Goal: Task Accomplishment & Management: Complete application form

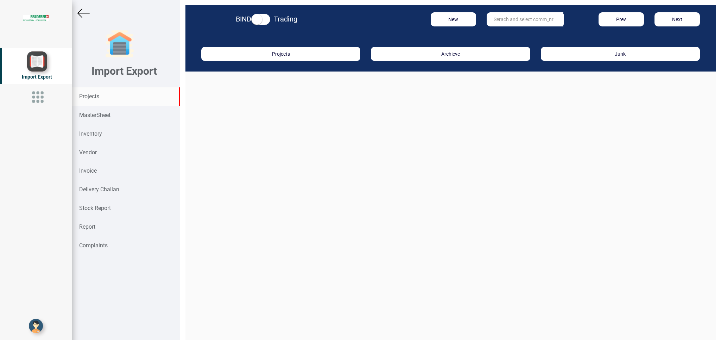
click at [99, 97] on strong "Projects" at bounding box center [89, 96] width 20 height 7
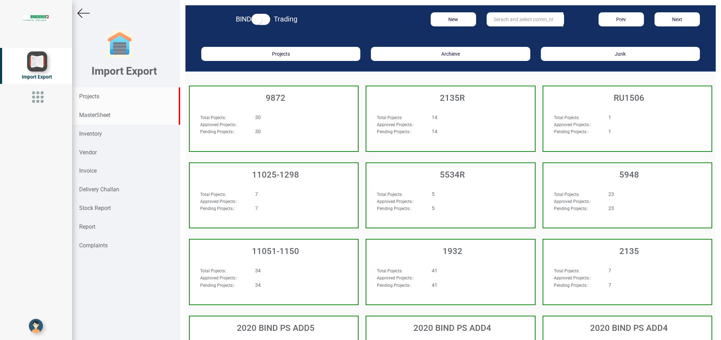
click at [92, 116] on strong "MasterSheet" at bounding box center [94, 115] width 31 height 7
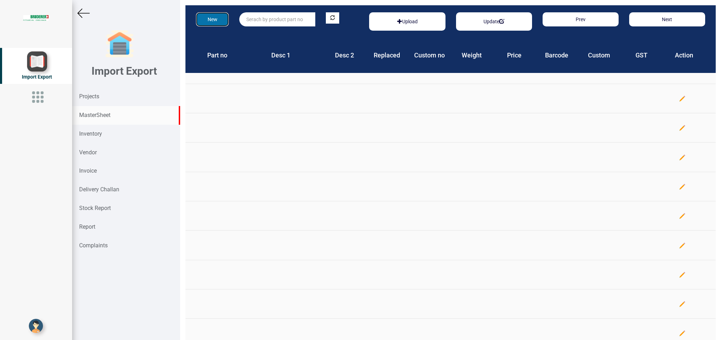
click at [214, 19] on button "New" at bounding box center [212, 19] width 33 height 14
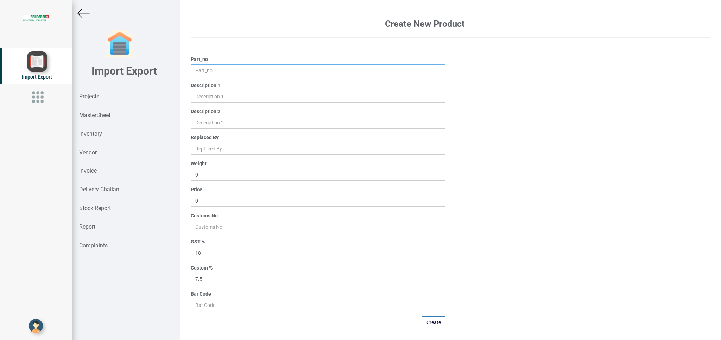
paste input "C100547.01"
type input "C100547.01"
click at [201, 95] on input "text" at bounding box center [318, 96] width 255 height 12
paste input "UPPER ROLLER HOUSING"
type input "UPPER ROLLER HOUSING"
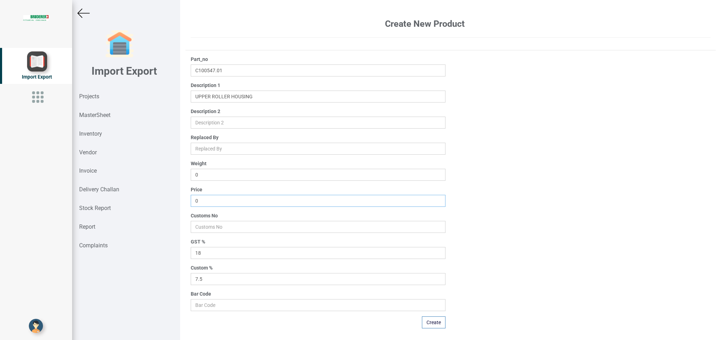
drag, startPoint x: 207, startPoint y: 199, endPoint x: 177, endPoint y: 199, distance: 29.2
click at [191, 199] on input "0" at bounding box center [318, 201] width 255 height 12
type input "2457.35"
click at [504, 215] on div "Part_no C100547.01 Description 1 Description 2 Replaced By Weight 0 Price 2457.…" at bounding box center [451, 192] width 531 height 273
drag, startPoint x: 228, startPoint y: 230, endPoint x: 270, endPoint y: 222, distance: 43.0
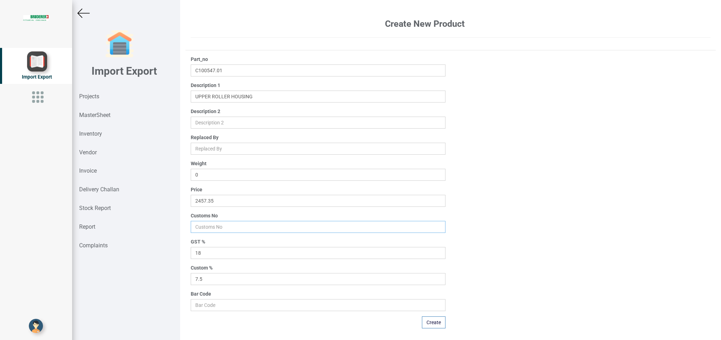
click at [228, 228] on input "number" at bounding box center [318, 227] width 255 height 12
type input "84669400"
click at [438, 323] on button "Create" at bounding box center [434, 322] width 24 height 12
type input "0"
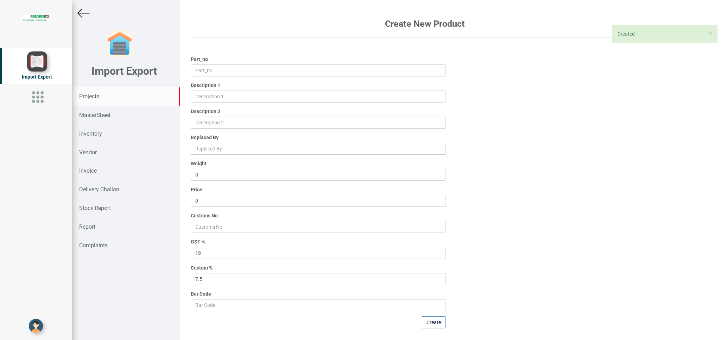
click at [86, 93] on div "Projects" at bounding box center [126, 96] width 108 height 19
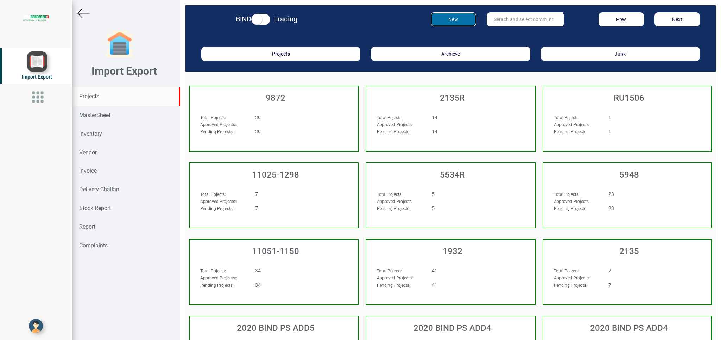
click at [453, 21] on button "New" at bounding box center [453, 19] width 45 height 14
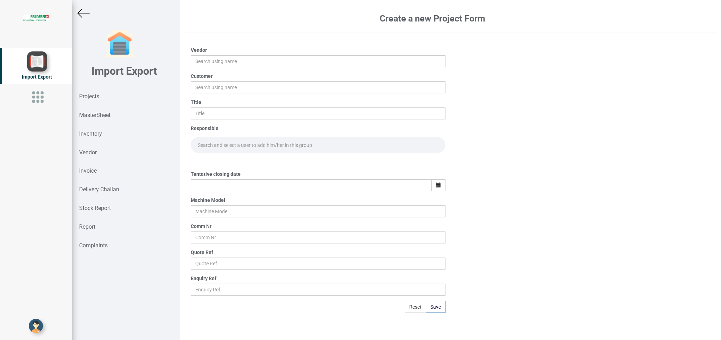
click at [81, 12] on img at bounding box center [83, 13] width 12 height 12
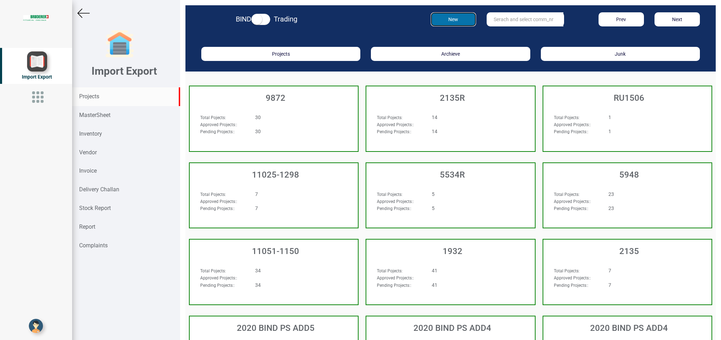
click at [451, 15] on button "New" at bounding box center [453, 19] width 45 height 14
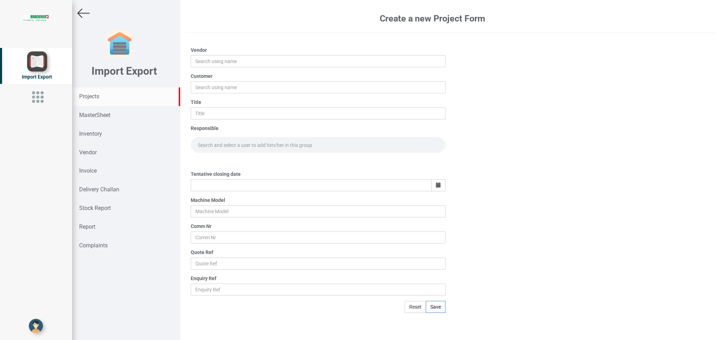
click at [113, 97] on div "Projects" at bounding box center [126, 96] width 108 height 19
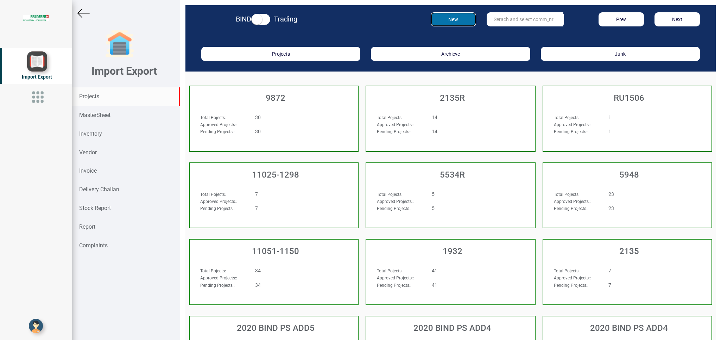
click at [450, 18] on button "New" at bounding box center [453, 19] width 45 height 14
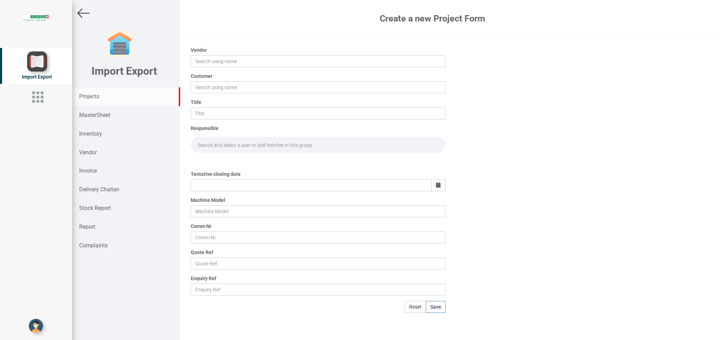
click at [83, 94] on strong "Projects" at bounding box center [89, 96] width 20 height 7
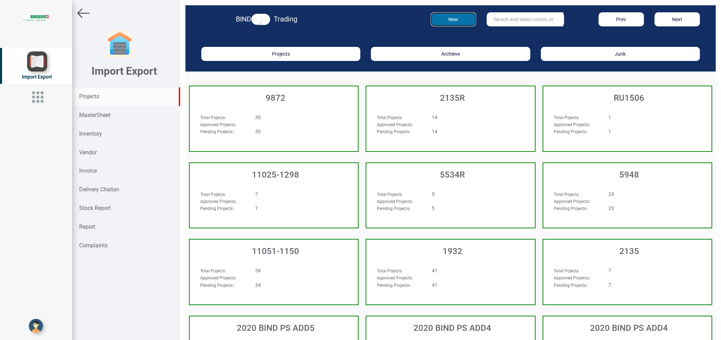
click at [450, 19] on button "New" at bounding box center [453, 19] width 45 height 14
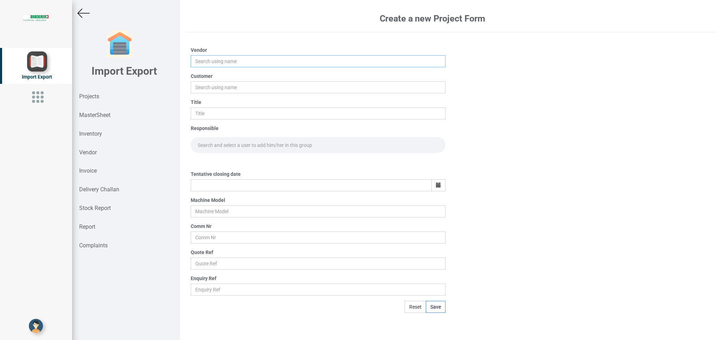
click at [208, 61] on input "text" at bounding box center [318, 61] width 255 height 12
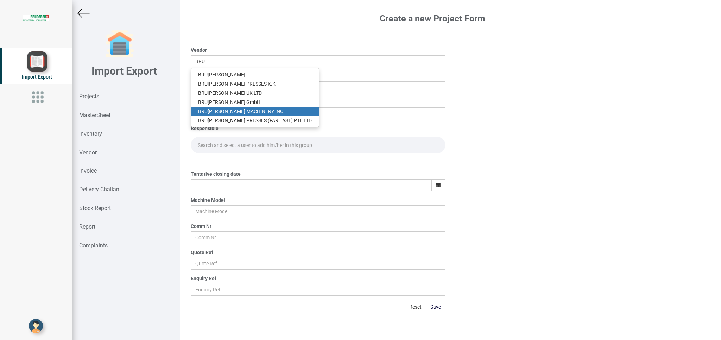
click at [245, 110] on link "BRU [PERSON_NAME] MACHINERY INC" at bounding box center [255, 111] width 128 height 9
type input "[PERSON_NAME] MACHINERY INC"
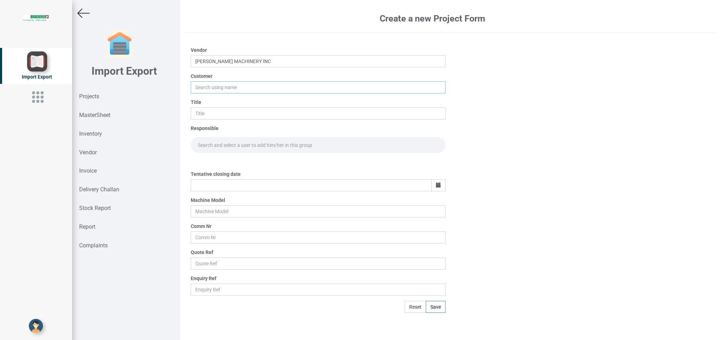
click at [213, 92] on input "text" at bounding box center [318, 87] width 255 height 12
click at [207, 88] on input "text" at bounding box center [318, 87] width 255 height 12
click at [210, 106] on ul "BI ND" at bounding box center [219, 100] width 56 height 13
click at [213, 111] on input "text" at bounding box center [318, 113] width 255 height 12
click at [209, 86] on input "BI" at bounding box center [227, 87] width 72 height 12
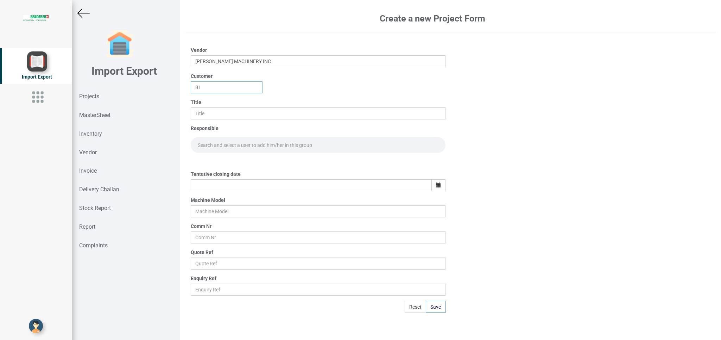
drag, startPoint x: 179, startPoint y: 87, endPoint x: 172, endPoint y: 87, distance: 7.4
click at [191, 87] on input "BI" at bounding box center [227, 87] width 72 height 12
click at [202, 101] on strong "BI" at bounding box center [200, 101] width 5 height 6
type input "BIND"
click at [213, 116] on input "text" at bounding box center [318, 113] width 255 height 12
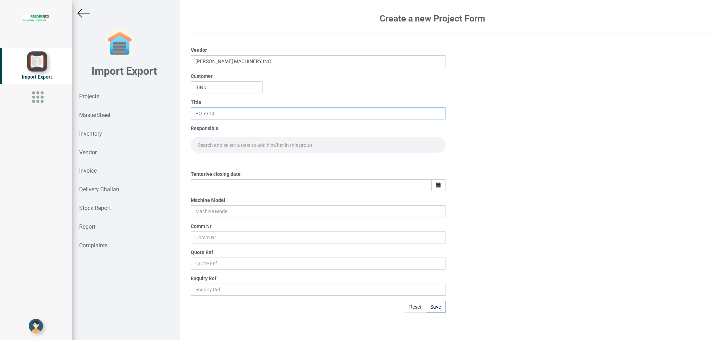
type input "PO 7710"
click at [210, 139] on input "text" at bounding box center [318, 145] width 255 height 16
type input "GO"
click at [234, 160] on link "Go [PERSON_NAME]" at bounding box center [220, 160] width 58 height 9
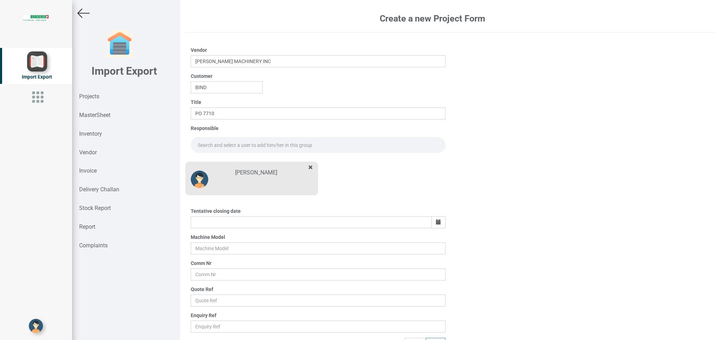
click at [209, 140] on input "text" at bounding box center [318, 145] width 255 height 16
click at [236, 162] on link "Go [PERSON_NAME]" at bounding box center [220, 160] width 58 height 9
type input "[PERSON_NAME]"
click at [432, 221] on button "button" at bounding box center [439, 222] width 14 height 12
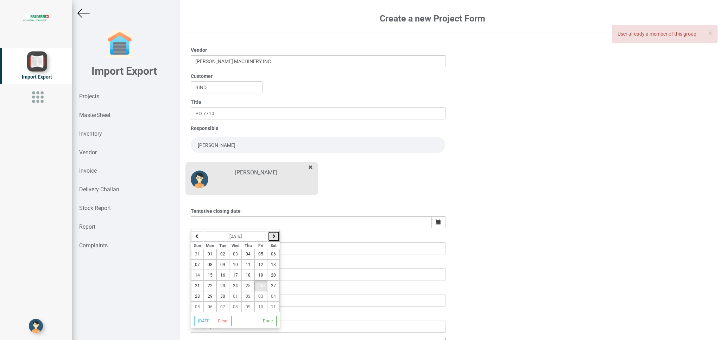
click at [276, 237] on icon "button" at bounding box center [274, 236] width 4 height 4
click at [249, 287] on span "23" at bounding box center [248, 285] width 5 height 5
type input "[DATE]"
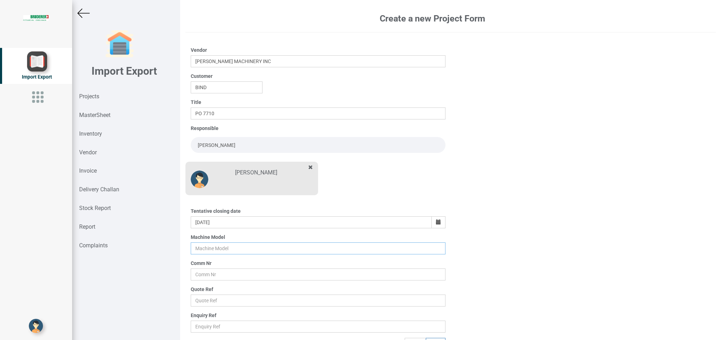
click at [206, 249] on input "text" at bounding box center [318, 248] width 255 height 12
click at [208, 247] on input "text" at bounding box center [318, 248] width 255 height 12
type input "BSTA 180-36SP2"
click at [211, 277] on input "text" at bounding box center [318, 274] width 255 height 12
type input "12809"
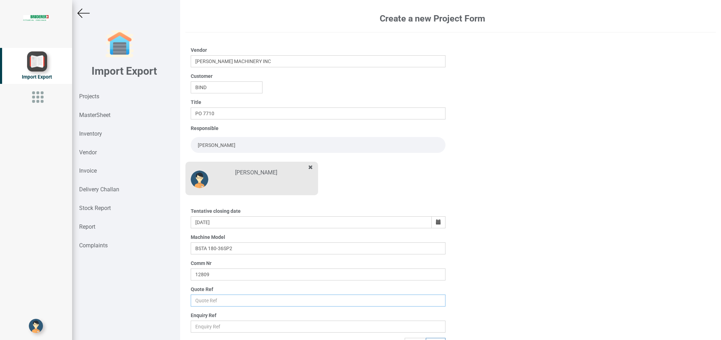
drag, startPoint x: 205, startPoint y: 304, endPoint x: 252, endPoint y: 296, distance: 48.5
click at [206, 304] on input "text" at bounding box center [318, 300] width 255 height 12
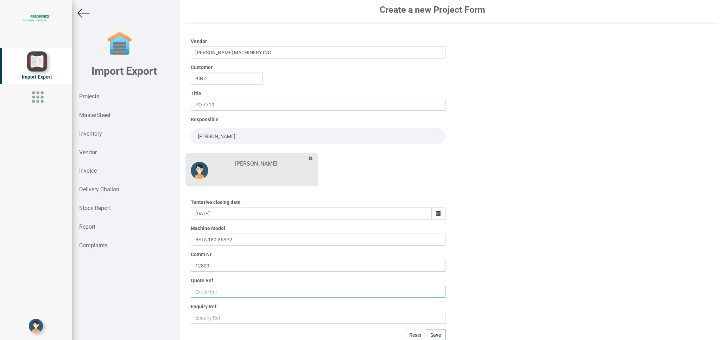
scroll to position [11, 0]
click at [209, 287] on input "text" at bounding box center [318, 290] width 255 height 12
type input "59624 DATED [DATE]"
click at [428, 330] on button "Save" at bounding box center [436, 334] width 20 height 12
type input "[DATE]"
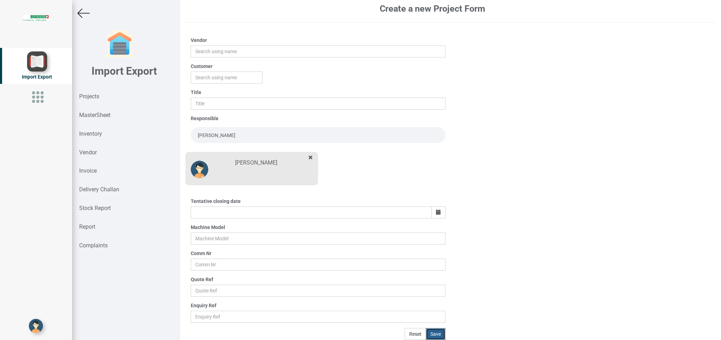
scroll to position [0, 0]
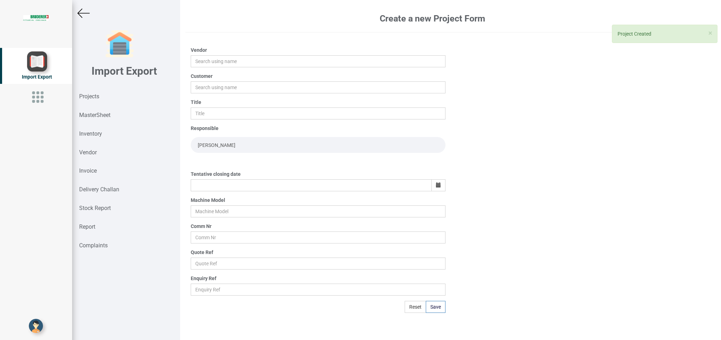
click at [85, 14] on img at bounding box center [83, 13] width 12 height 12
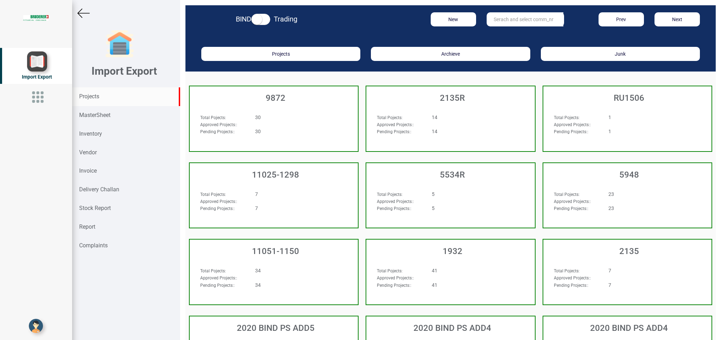
click at [505, 18] on input "text" at bounding box center [525, 19] width 77 height 14
type input "12809"
click at [502, 35] on strong "12809" at bounding box center [501, 34] width 14 height 6
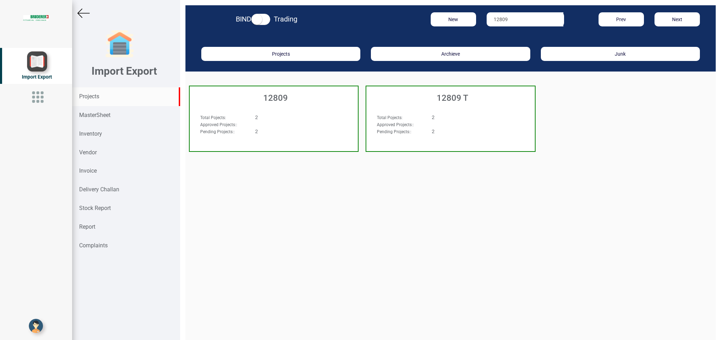
click at [308, 108] on div "Total Pojects : 2 Approved Projects: : Pending Projects: : 2" at bounding box center [274, 127] width 168 height 41
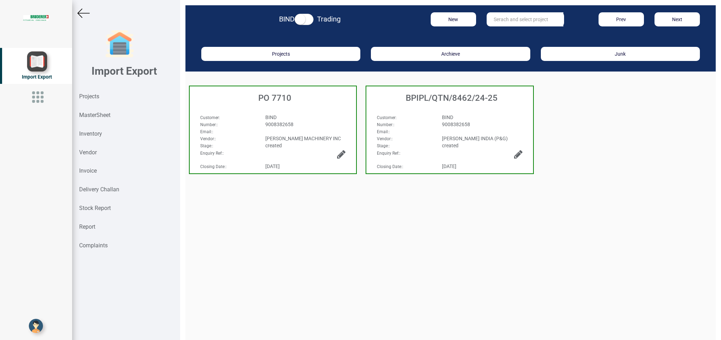
click at [316, 114] on div "BIND" at bounding box center [305, 117] width 91 height 7
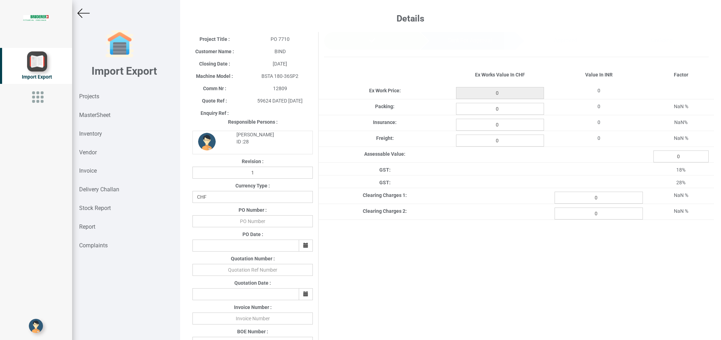
click at [83, 13] on img at bounding box center [83, 13] width 12 height 12
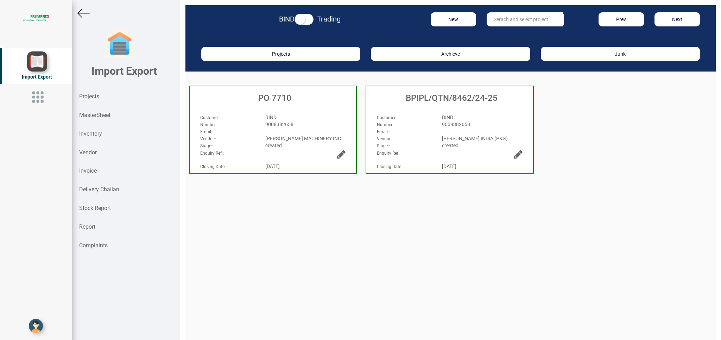
click at [340, 153] on icon at bounding box center [341, 154] width 8 height 10
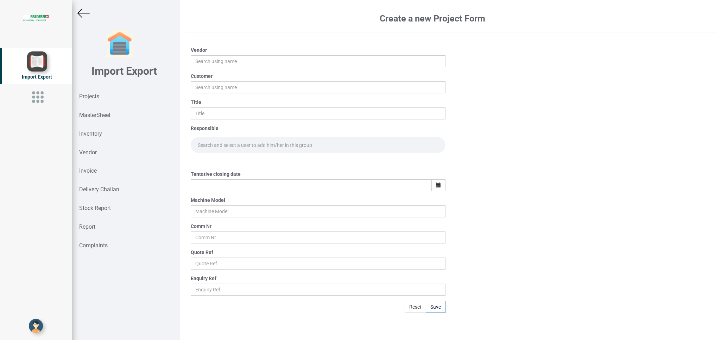
type input "[PERSON_NAME] MACHINERY INC"
type input "BIND"
type input "PO 7710"
type input "[DATE]"
type input "BSTA 180-36SP2"
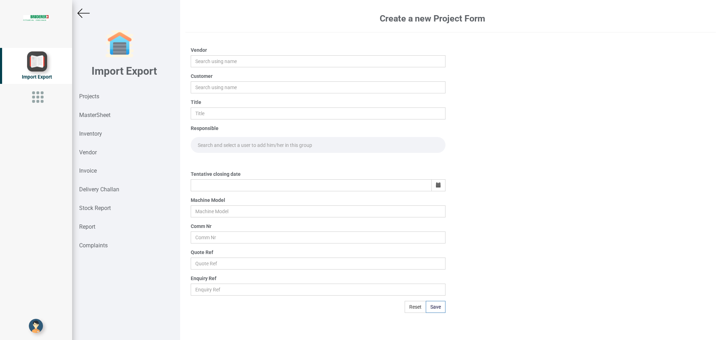
type input "12809"
type input "59624 DATED [DATE]"
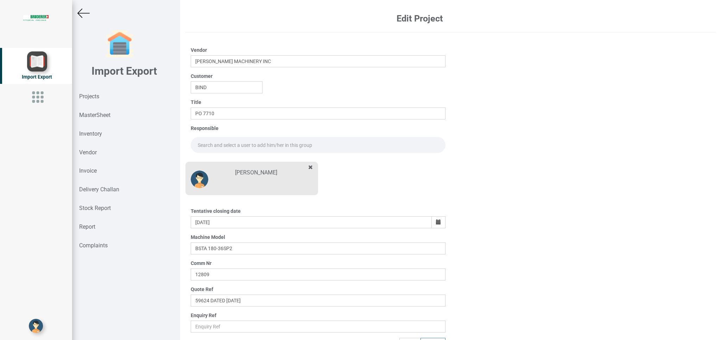
click at [85, 12] on img at bounding box center [83, 13] width 12 height 12
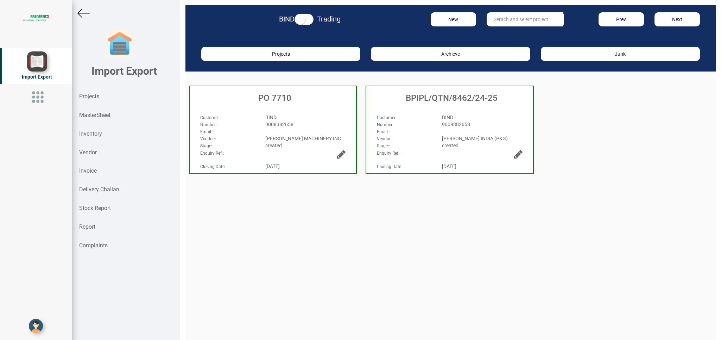
click at [341, 149] on icon at bounding box center [341, 154] width 8 height 10
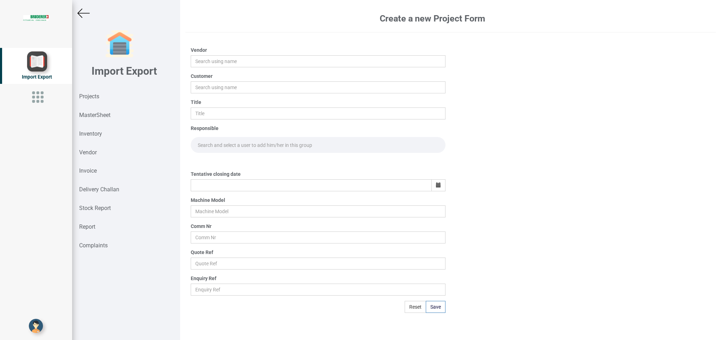
type input "[PERSON_NAME] MACHINERY INC"
type input "BIND"
type input "PO 7710"
type input "[DATE]"
type input "BSTA 180-36SP2"
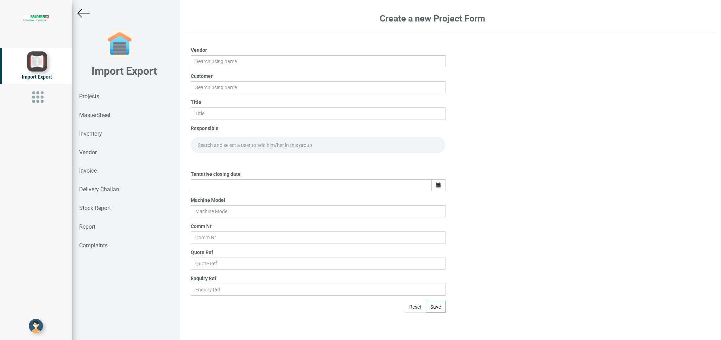
type input "12809"
type input "59624 DATED [DATE]"
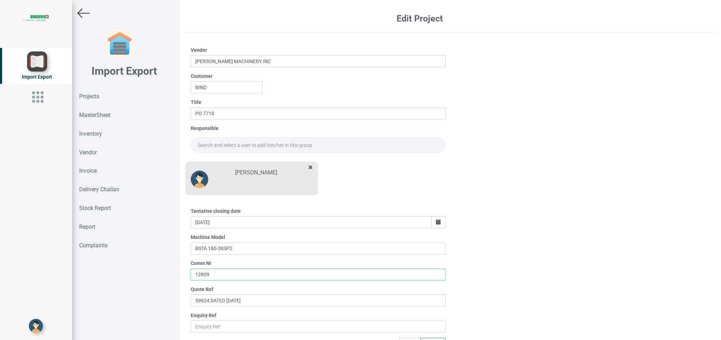
drag, startPoint x: 220, startPoint y: 277, endPoint x: 223, endPoint y: 275, distance: 3.8
click at [220, 276] on input "12809" at bounding box center [318, 274] width 255 height 12
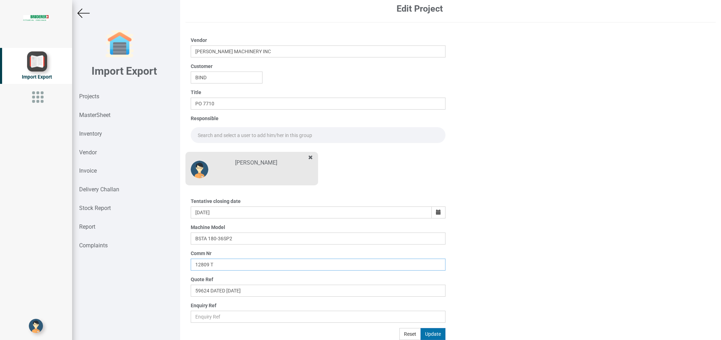
type input "12809 T"
click at [428, 334] on button "Update" at bounding box center [433, 334] width 25 height 12
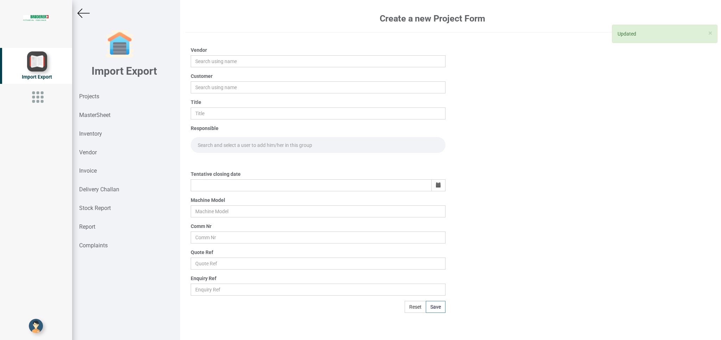
click at [85, 15] on img at bounding box center [83, 13] width 12 height 12
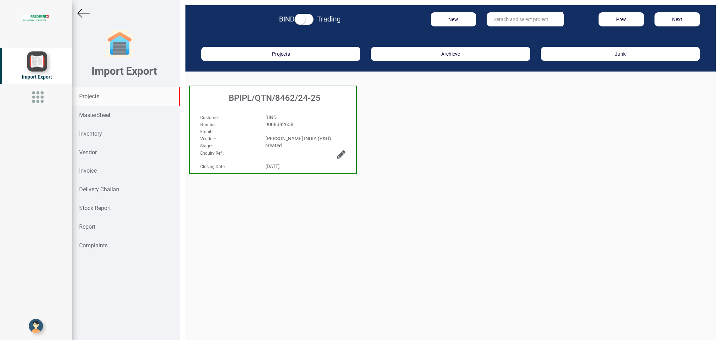
click at [85, 96] on strong "Projects" at bounding box center [89, 96] width 20 height 7
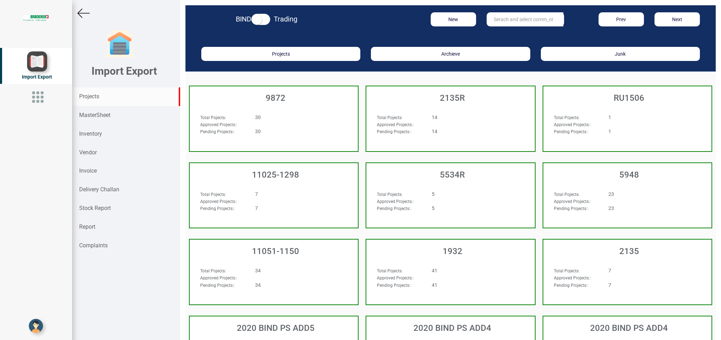
click at [498, 22] on input "text" at bounding box center [525, 19] width 77 height 14
click at [499, 43] on strong "1280" at bounding box center [499, 43] width 11 height 6
type input "12809 T"
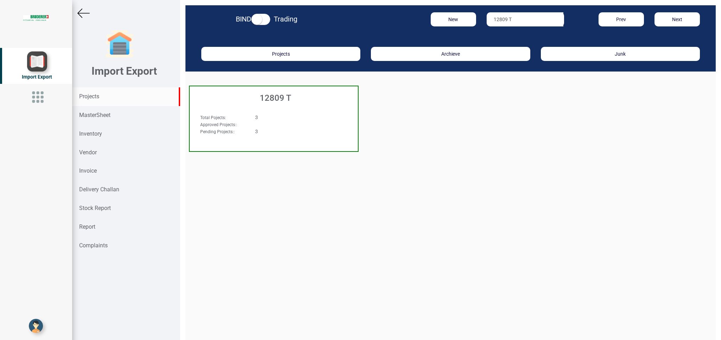
drag, startPoint x: 258, startPoint y: 117, endPoint x: 0, endPoint y: 137, distance: 259.2
click at [258, 118] on div "3" at bounding box center [288, 117] width 77 height 7
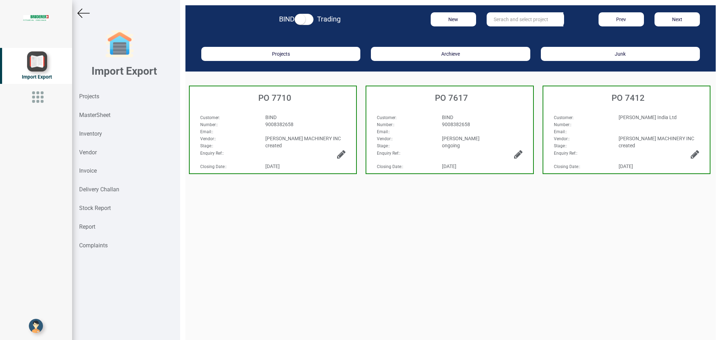
drag, startPoint x: 319, startPoint y: 100, endPoint x: 288, endPoint y: 104, distance: 30.4
click at [317, 100] on h3 "PO 7710" at bounding box center [274, 97] width 163 height 9
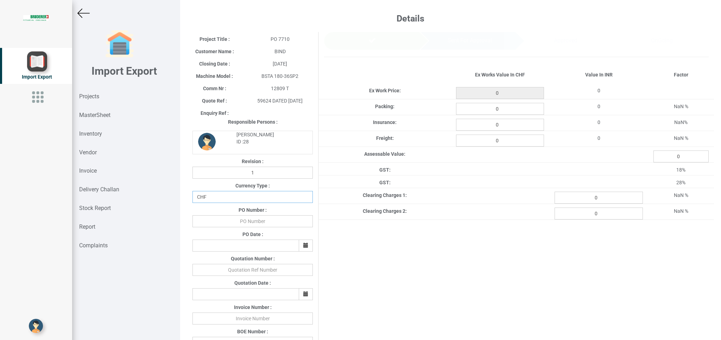
select select "USD"
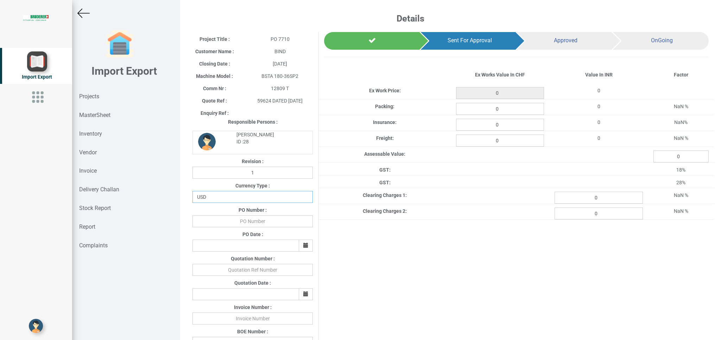
click option "USD" at bounding box center [0, 0] width 0 height 0
click at [256, 220] on input "text" at bounding box center [253, 221] width 120 height 12
type input "BPIPL/PO/7710/25-26"
click at [304, 249] on button "button" at bounding box center [306, 245] width 14 height 12
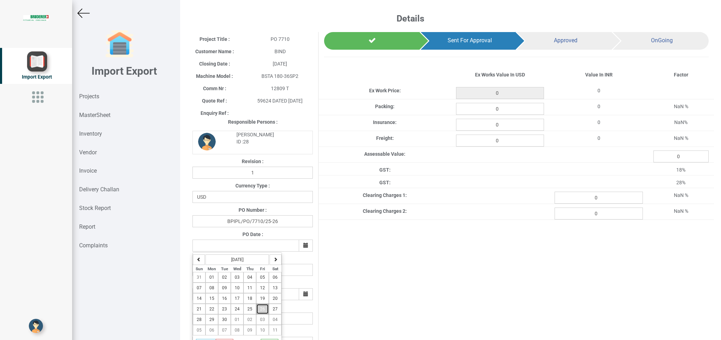
click at [261, 311] on button "26" at bounding box center [262, 309] width 13 height 11
type input "[DATE]"
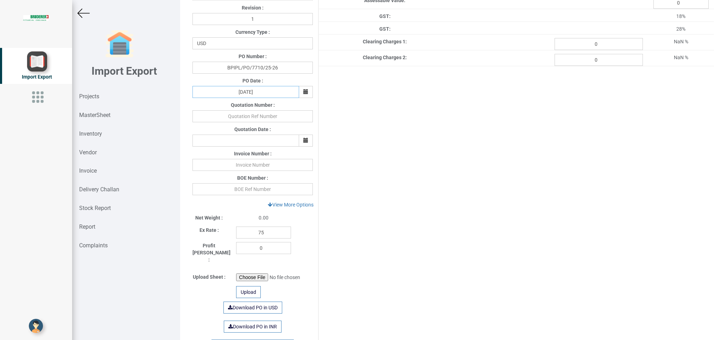
scroll to position [155, 0]
drag, startPoint x: 265, startPoint y: 232, endPoint x: 238, endPoint y: 229, distance: 26.6
click at [238, 229] on input "75" at bounding box center [263, 231] width 55 height 12
type input "8"
type input "98"
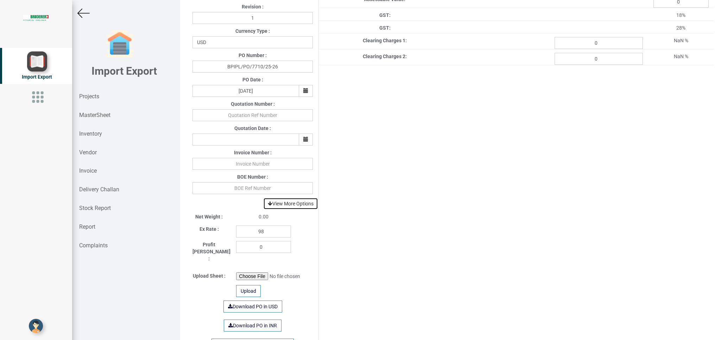
click at [290, 204] on link "View More Options" at bounding box center [290, 204] width 55 height 12
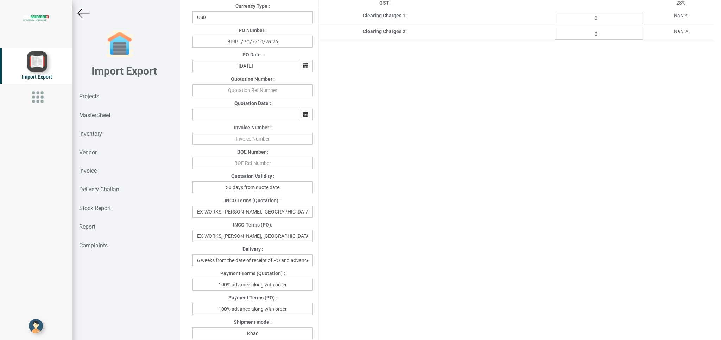
scroll to position [211, 0]
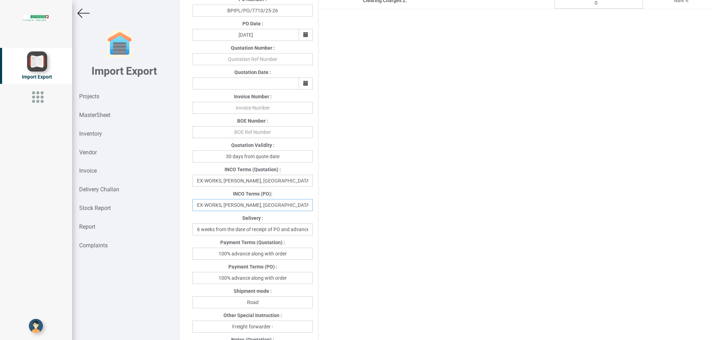
drag, startPoint x: 236, startPoint y: 207, endPoint x: 301, endPoint y: 206, distance: 64.4
click at [300, 205] on input "EX-WORKS, [PERSON_NAME], [GEOGRAPHIC_DATA]" at bounding box center [253, 205] width 120 height 12
click at [298, 207] on input "EX-WORKS, [PERSON_NAME], [GEOGRAPHIC_DATA]" at bounding box center [253, 205] width 120 height 12
drag, startPoint x: 298, startPoint y: 208, endPoint x: 270, endPoint y: 202, distance: 28.0
click at [261, 205] on input "EX-WORKS, [PERSON_NAME], [GEOGRAPHIC_DATA]" at bounding box center [253, 205] width 120 height 12
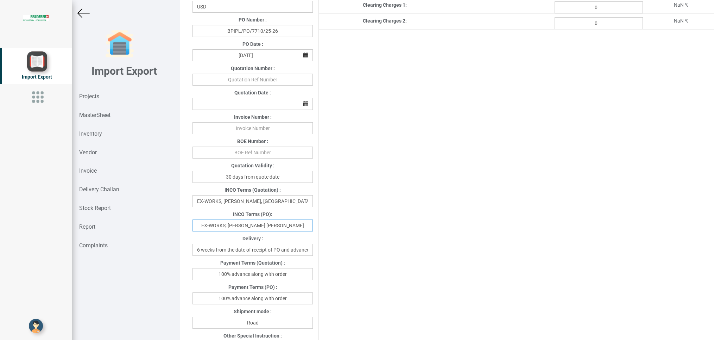
scroll to position [255, 0]
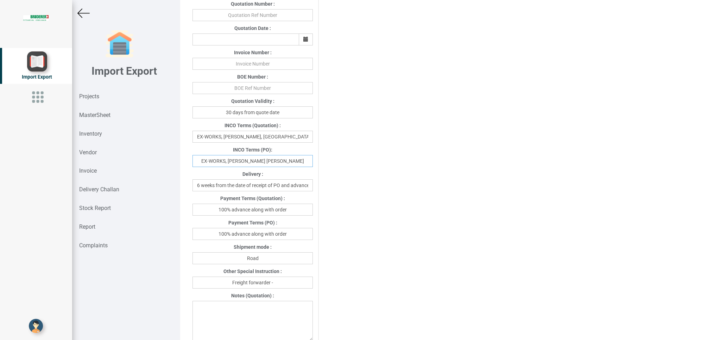
type input "EX-WORKS, [PERSON_NAME] [PERSON_NAME]"
drag, startPoint x: 298, startPoint y: 233, endPoint x: 218, endPoint y: 234, distance: 80.3
click at [218, 234] on input "100% advance along with order" at bounding box center [253, 234] width 120 height 12
type input "w"
type input "[DATE]"
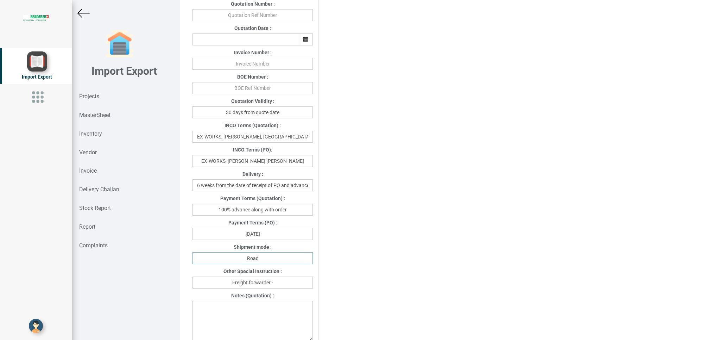
drag, startPoint x: 270, startPoint y: 259, endPoint x: 223, endPoint y: 264, distance: 47.4
click at [226, 264] on input "Road" at bounding box center [253, 258] width 120 height 12
type input "Air"
click at [275, 284] on input "Freight forwarder -" at bounding box center [253, 282] width 120 height 12
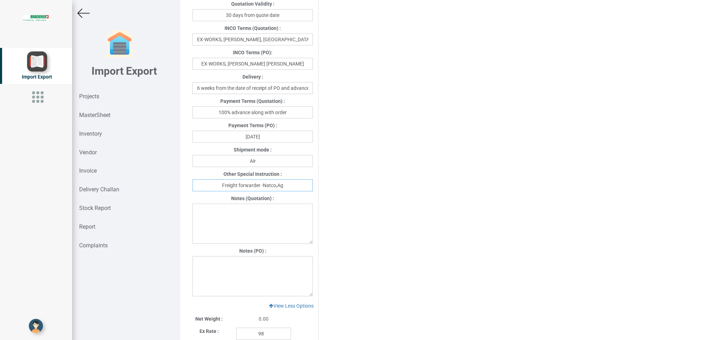
scroll to position [458, 0]
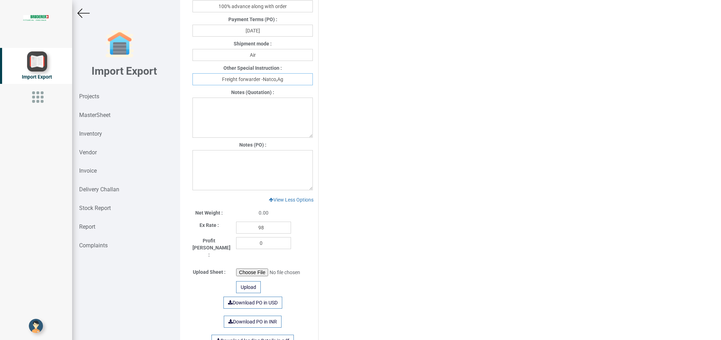
type input "Freight forwarder -Natco,Ag"
paste textarea "1) Price is exclusive of packing and freight."
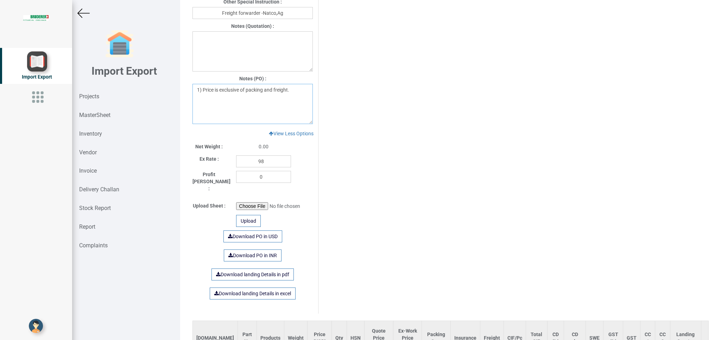
scroll to position [574, 0]
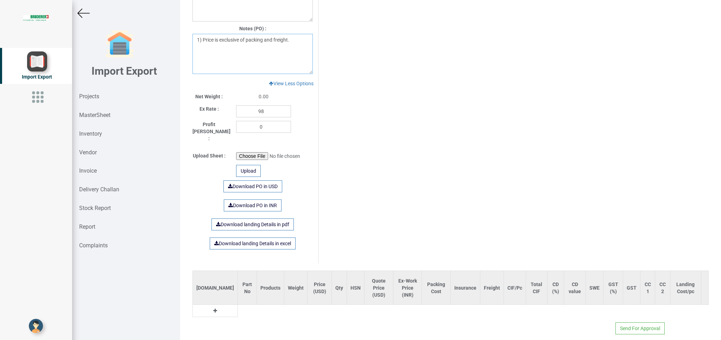
type textarea "1) Price is exclusive of packing and freight."
click at [211, 307] on button at bounding box center [215, 311] width 8 height 8
click at [238, 306] on input "text" at bounding box center [249, 312] width 23 height 12
type input "c"
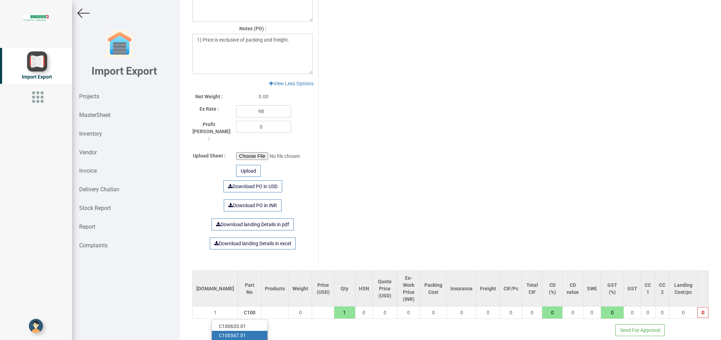
type input "C100"
click at [248, 331] on link "C100 547.01" at bounding box center [240, 335] width 56 height 9
type input "2457.35"
type input "C100547.01"
type input "7.5"
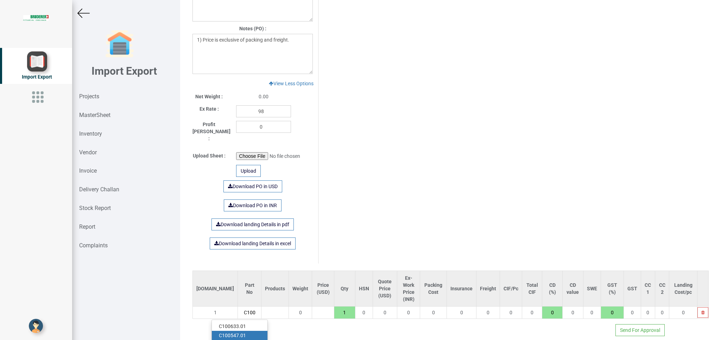
type input "18"
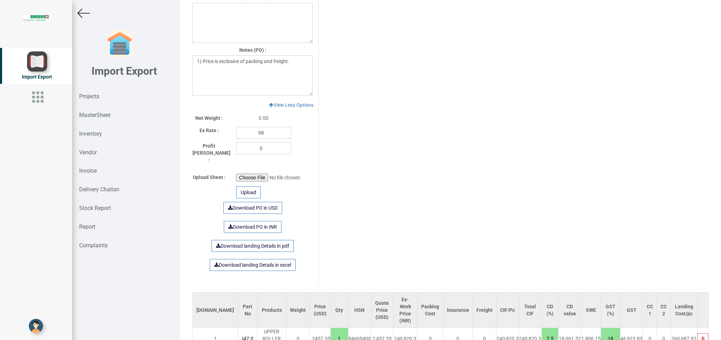
scroll to position [598, 0]
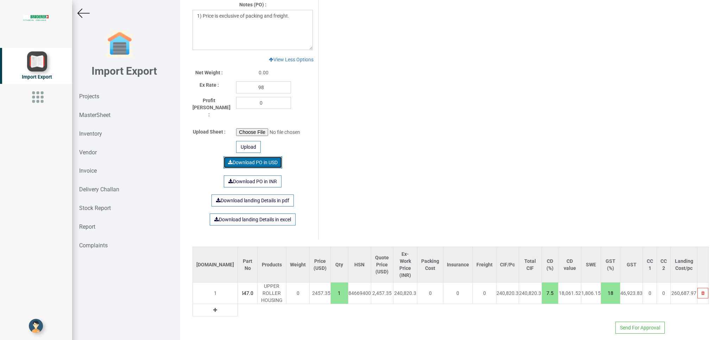
click at [248, 156] on link "Download PO in USD" at bounding box center [253, 162] width 59 height 12
